Goal: Task Accomplishment & Management: Use online tool/utility

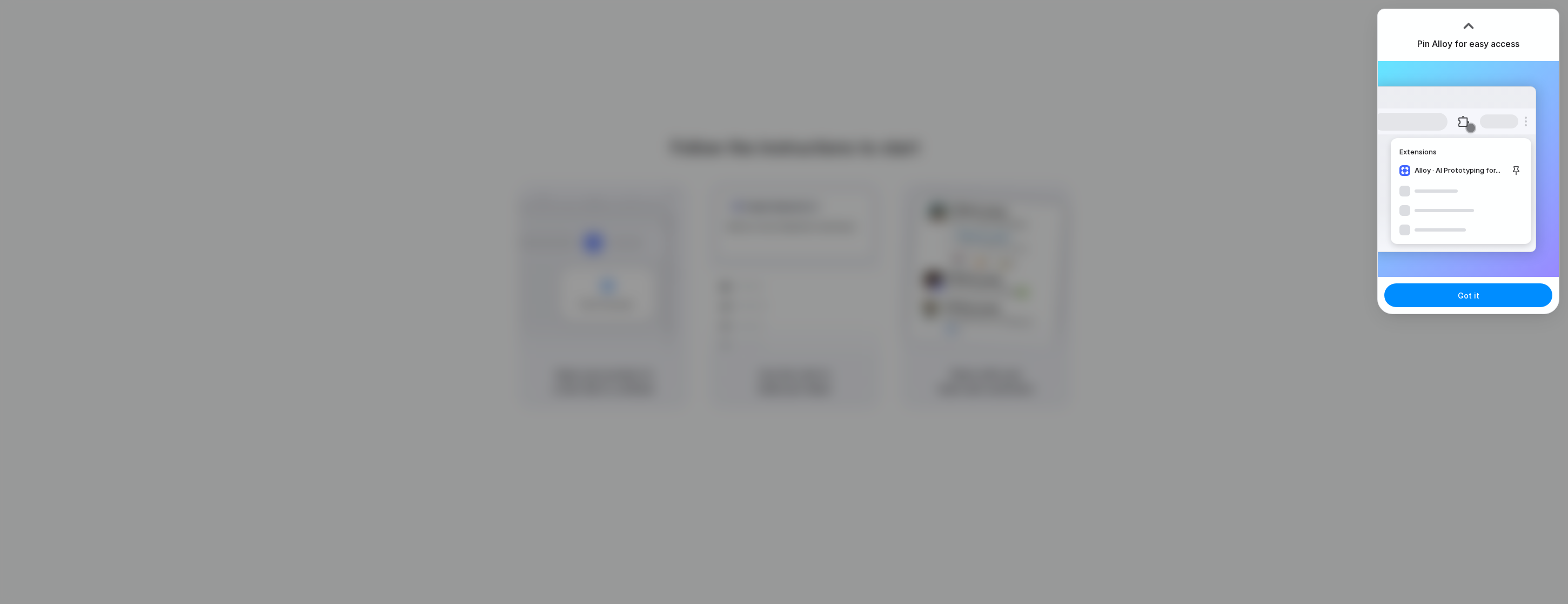
click at [1475, 278] on div "Got it" at bounding box center [1468, 296] width 181 height 36
click at [1485, 290] on button "Got it" at bounding box center [1469, 295] width 168 height 23
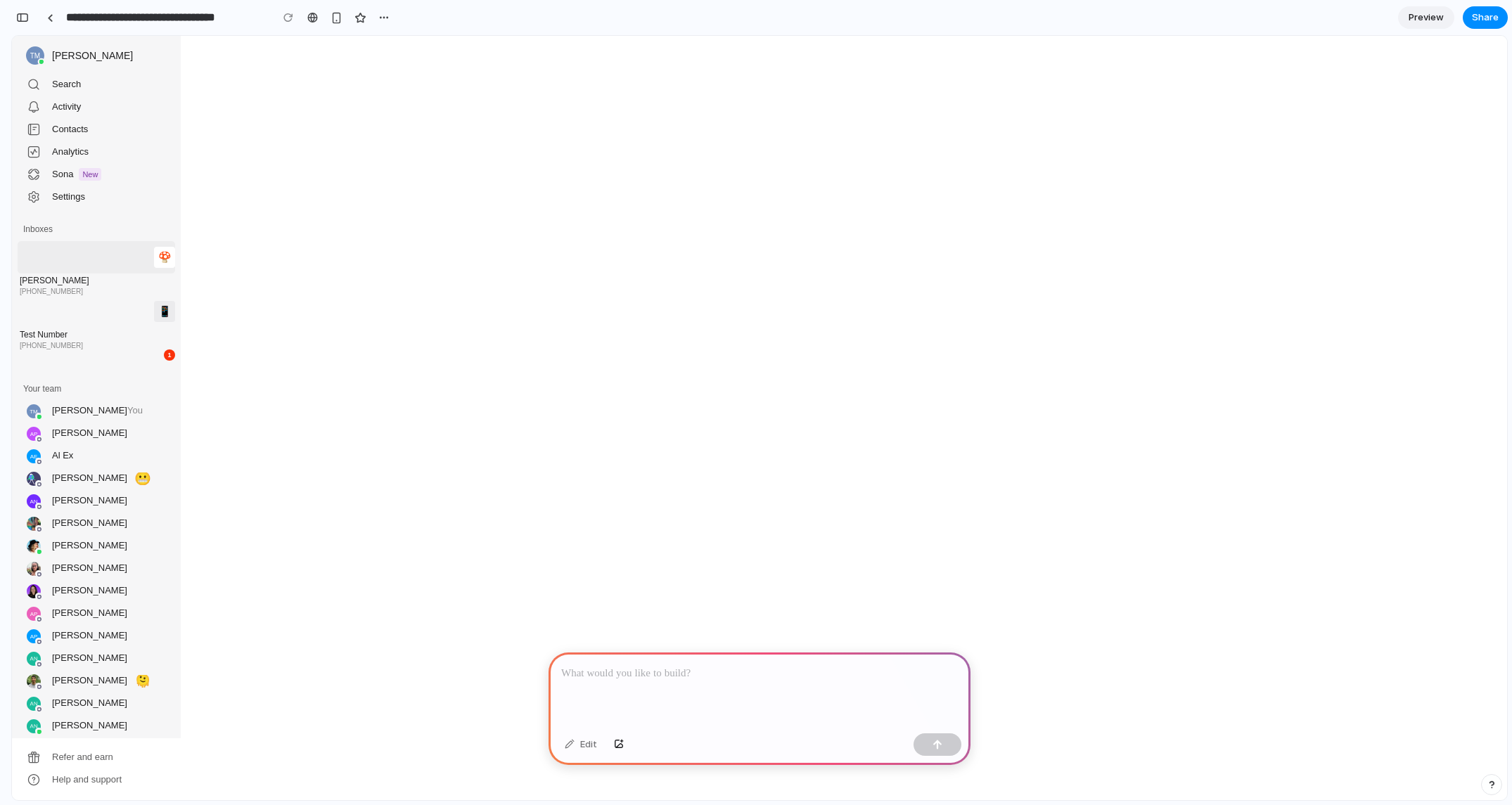
click at [74, 123] on div "Contacts" at bounding box center [111, 128] width 117 height 11
click at [73, 118] on link "Contacts" at bounding box center [97, 128] width 158 height 21
click at [75, 109] on div "Activity" at bounding box center [111, 107] width 117 height 11
click at [99, 132] on div "Contacts" at bounding box center [111, 128] width 117 height 11
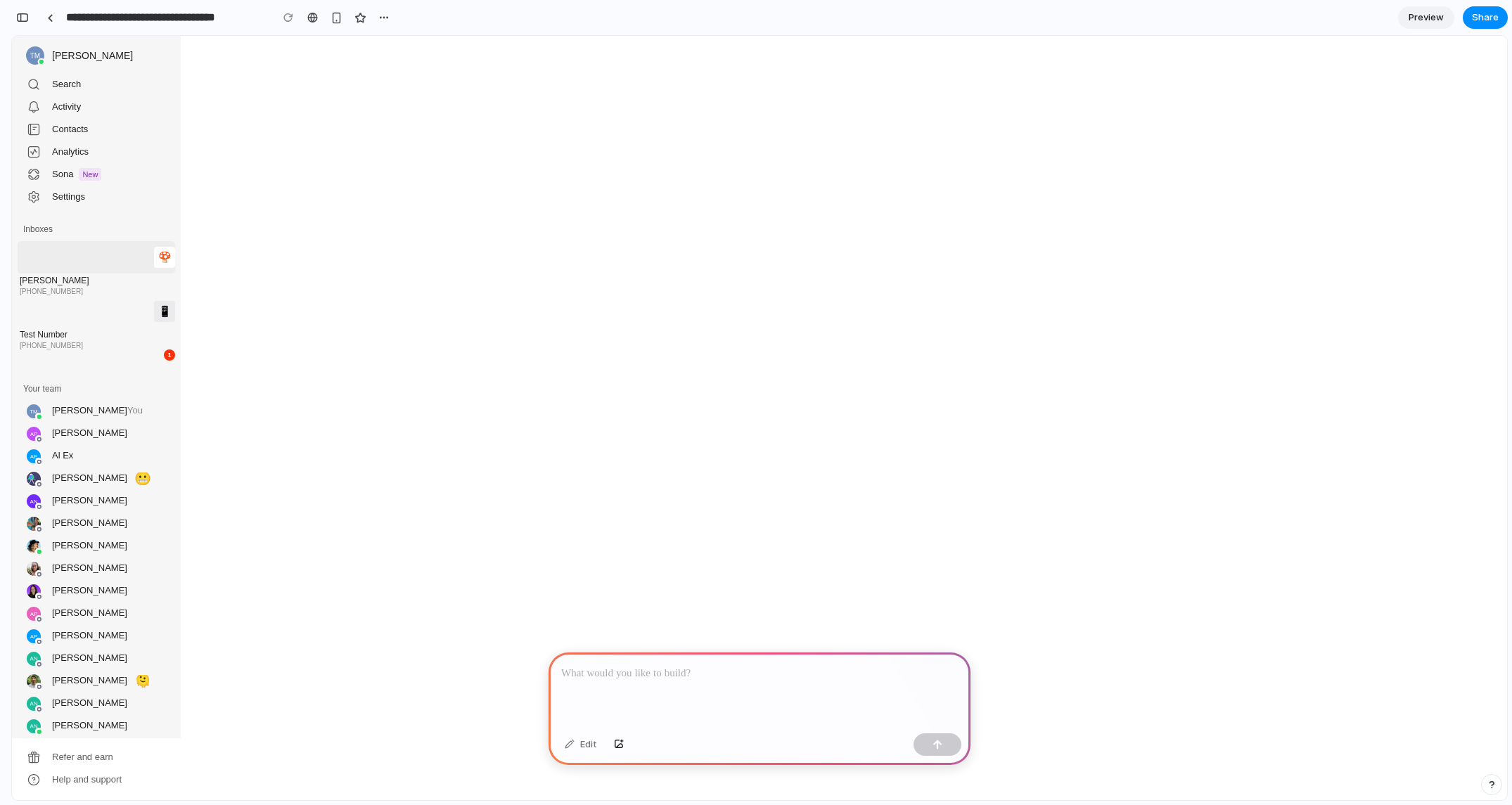
click at [106, 175] on div "Sona New" at bounding box center [111, 174] width 117 height 13
click at [92, 92] on button "Search" at bounding box center [97, 84] width 158 height 21
click at [90, 236] on div "Inboxes" at bounding box center [96, 229] width 169 height 21
click at [101, 255] on button "Inboxes" at bounding box center [86, 256] width 136 height 33
